Goal: Navigation & Orientation: Go to known website

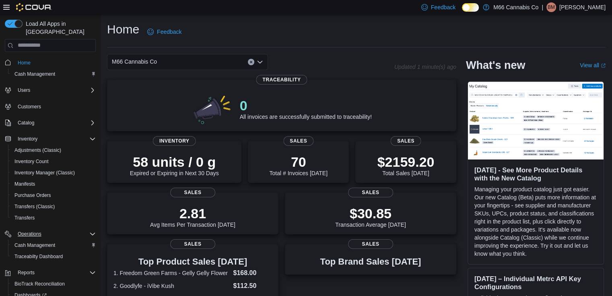
scroll to position [43, 0]
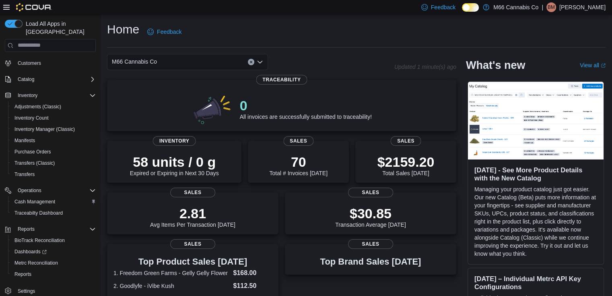
click at [299, 27] on div "Home Feedback" at bounding box center [356, 31] width 498 height 21
